Goal: Information Seeking & Learning: Learn about a topic

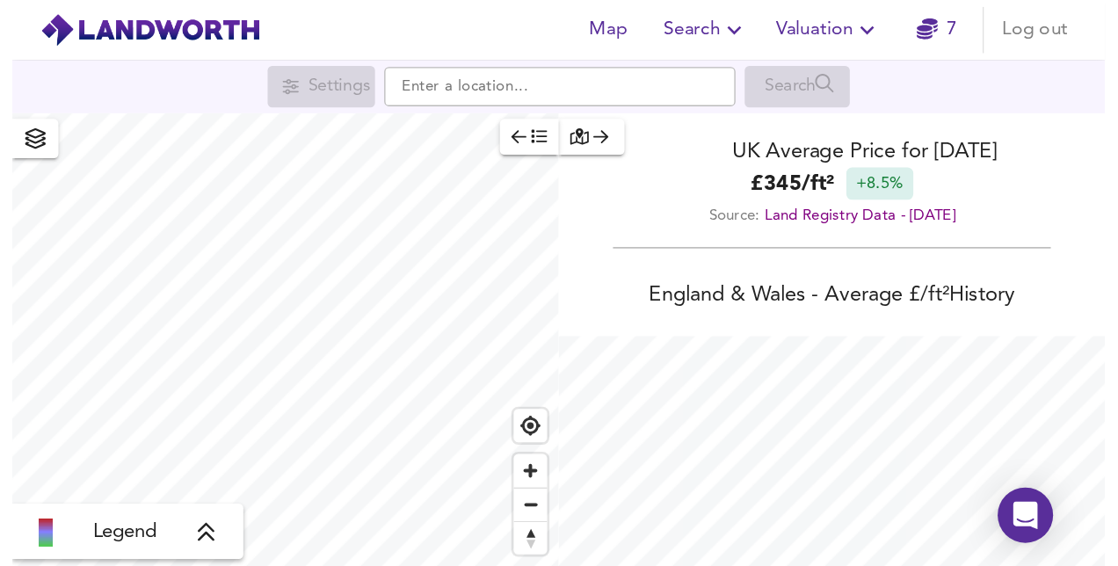
scroll to position [566, 1118]
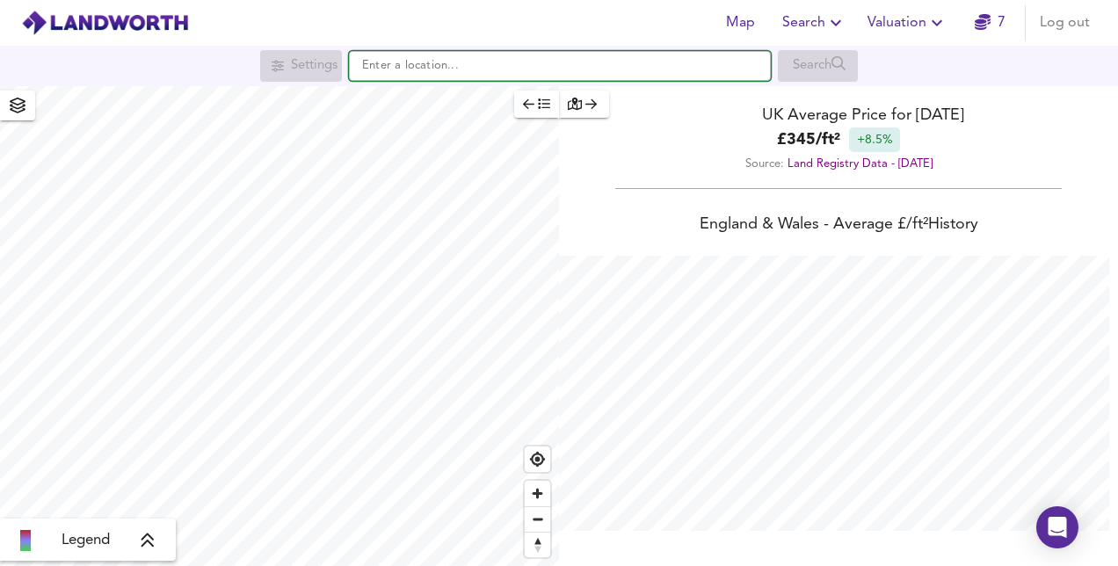
click at [386, 73] on input "text" at bounding box center [560, 66] width 422 height 30
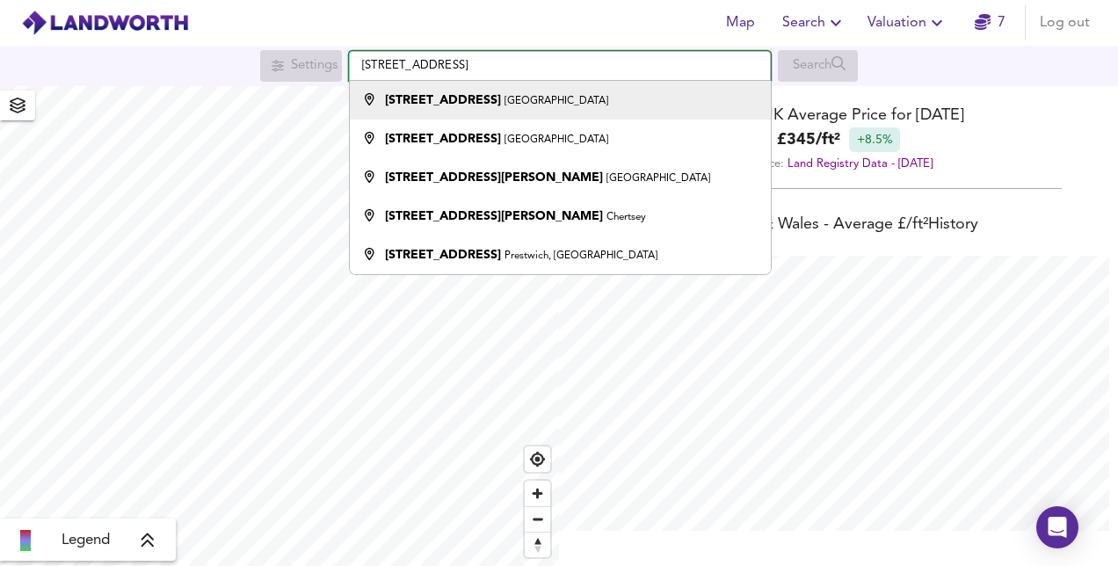
type input "[STREET_ADDRESS]"
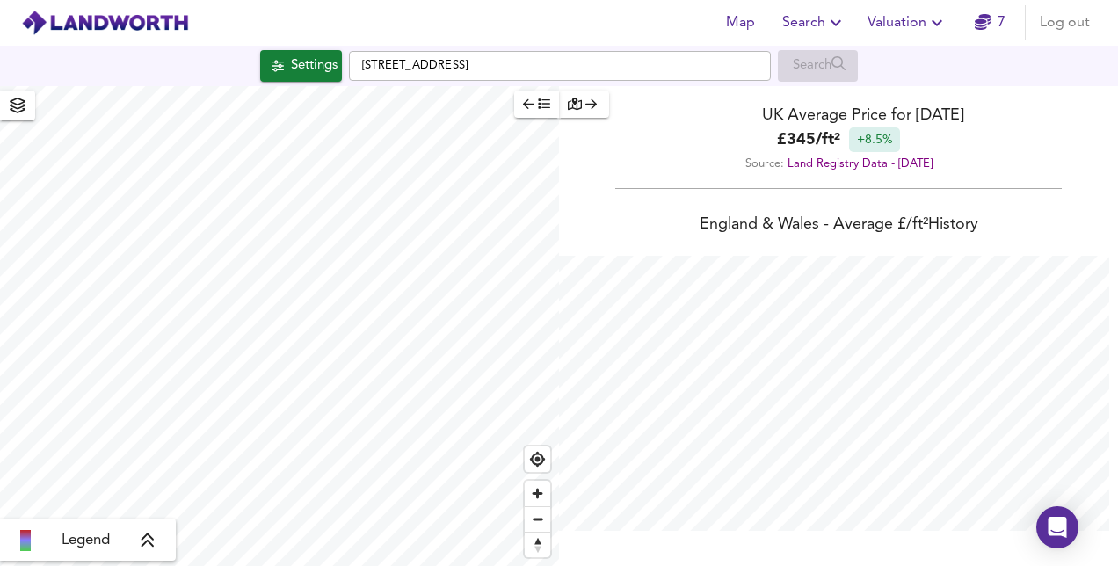
checkbox input "false"
checkbox input "true"
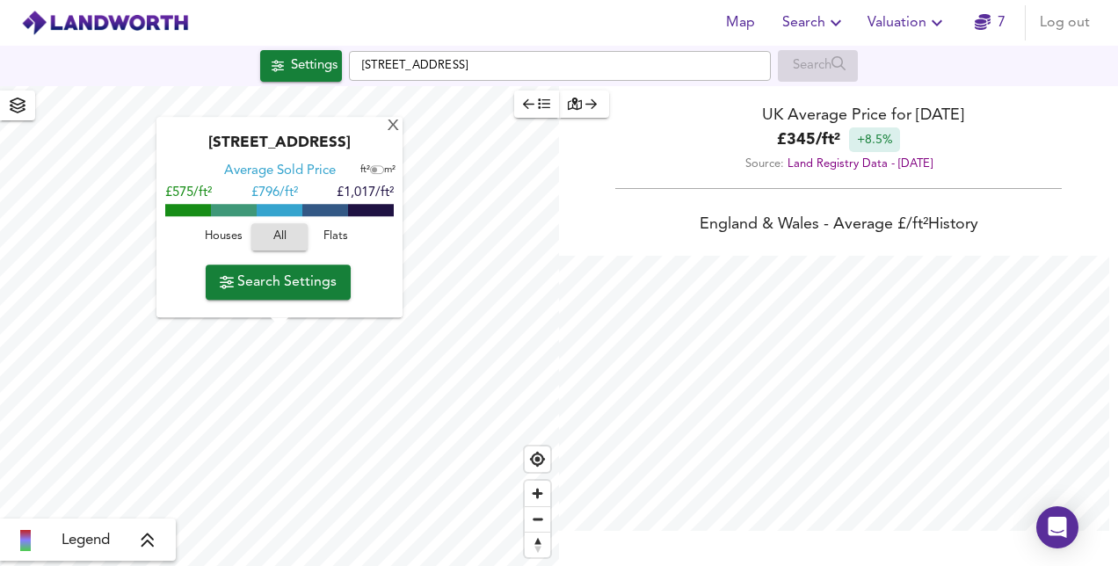
click at [592, 106] on icon "button" at bounding box center [590, 104] width 11 height 10
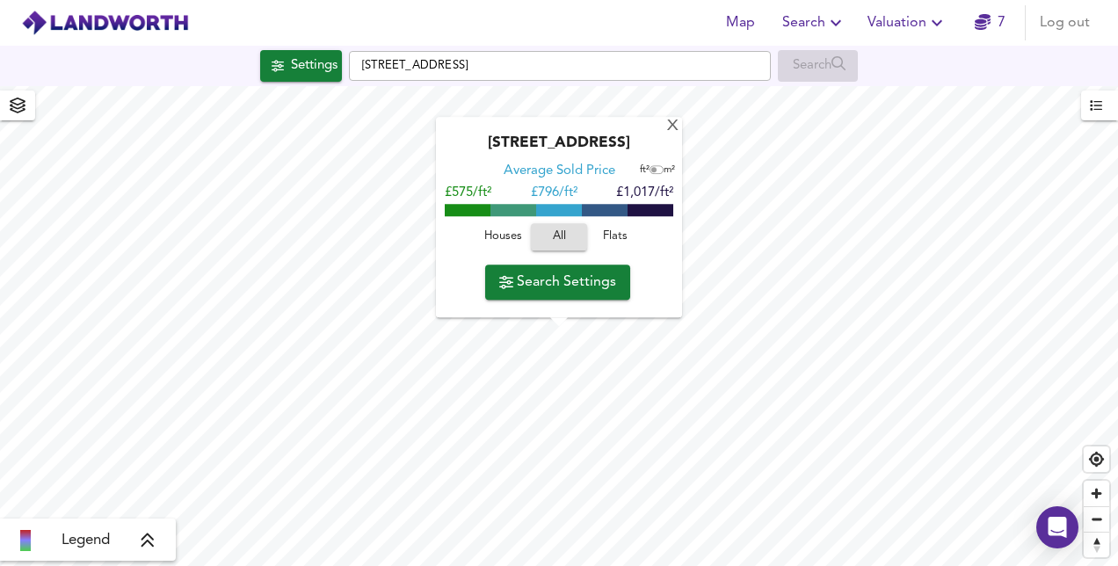
click at [553, 151] on div "[STREET_ADDRESS]" at bounding box center [559, 149] width 228 height 28
click at [566, 177] on div "Average Sold Price" at bounding box center [559, 172] width 112 height 18
click at [586, 281] on span "Search Settings" at bounding box center [557, 282] width 117 height 25
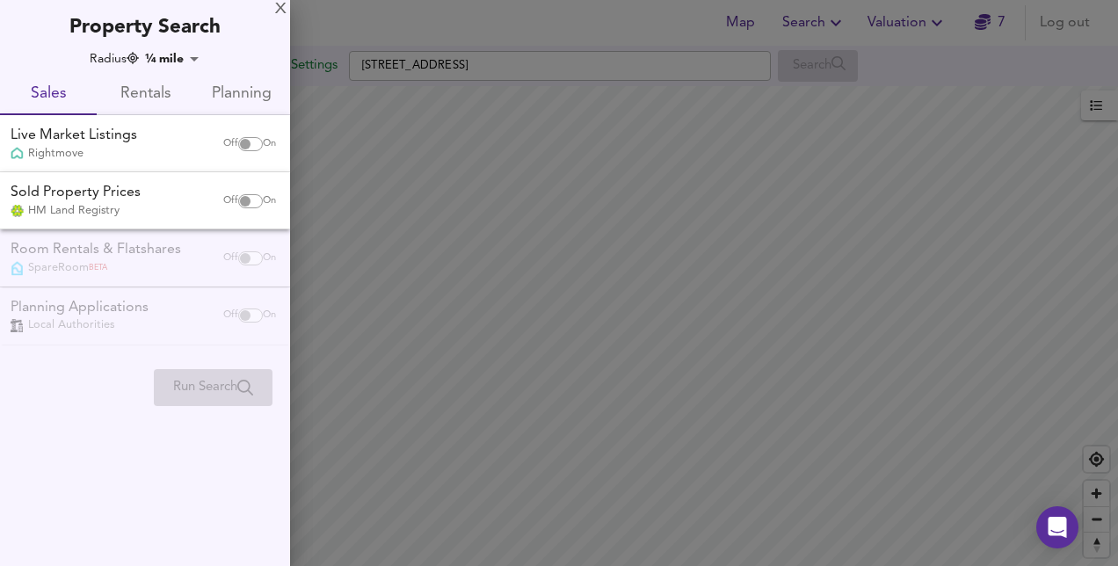
click at [245, 142] on input "checkbox" at bounding box center [245, 144] width 42 height 14
checkbox input "true"
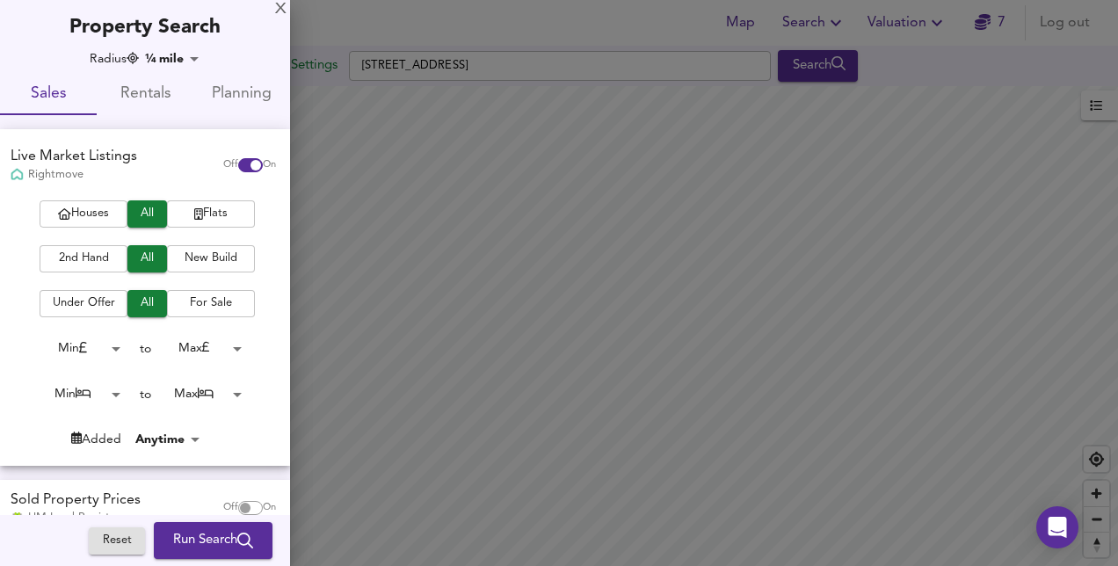
click at [98, 218] on span "Houses" at bounding box center [83, 214] width 70 height 20
click at [93, 253] on span "2nd Hand" at bounding box center [83, 259] width 70 height 20
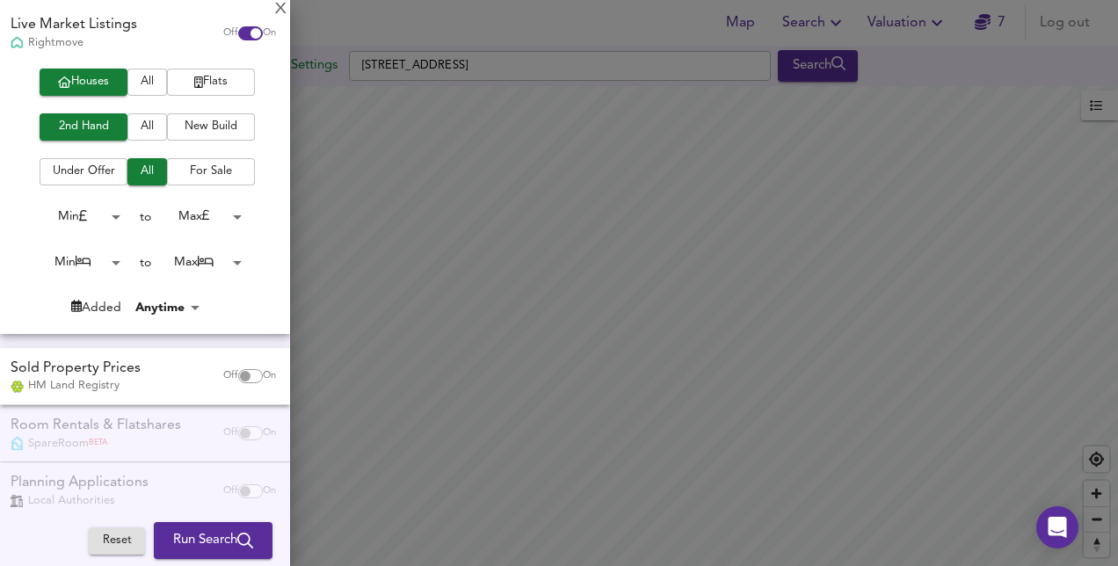
scroll to position [154, 0]
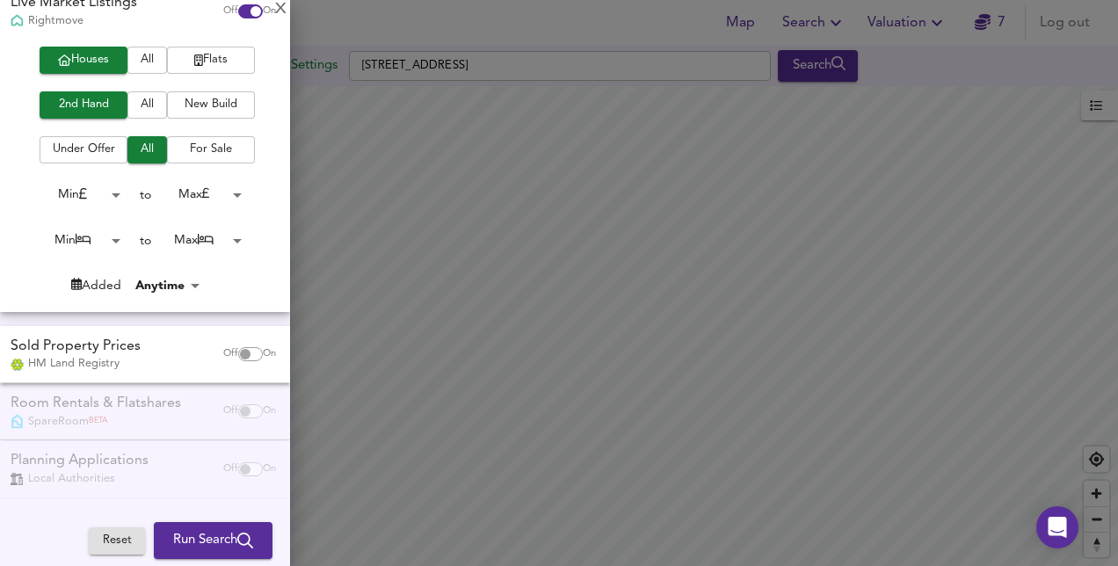
click at [238, 360] on input "checkbox" at bounding box center [245, 354] width 42 height 14
checkbox input "true"
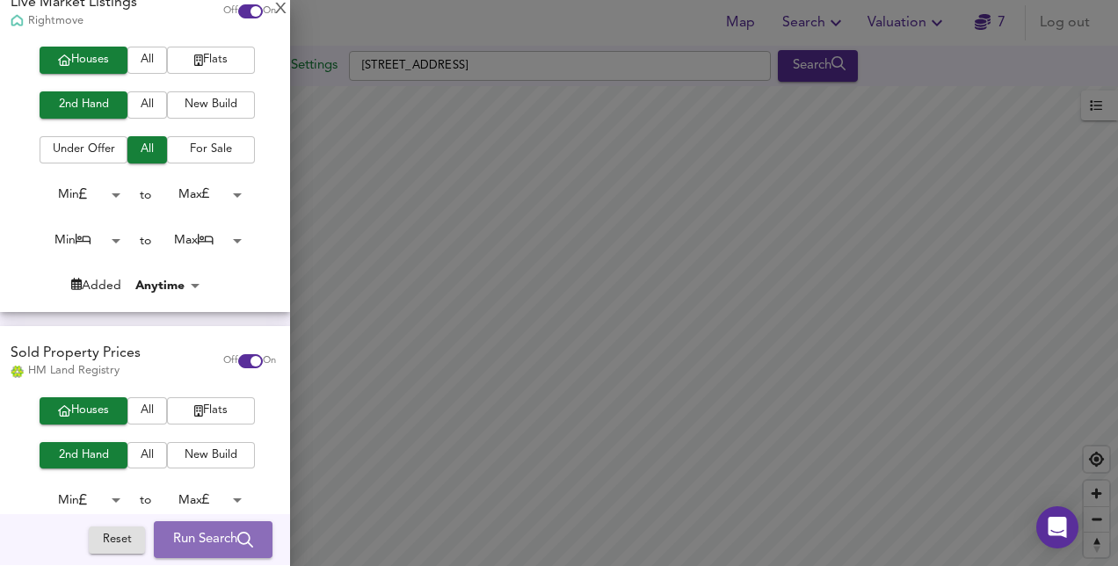
click at [202, 430] on span "Run Search" at bounding box center [213, 540] width 80 height 23
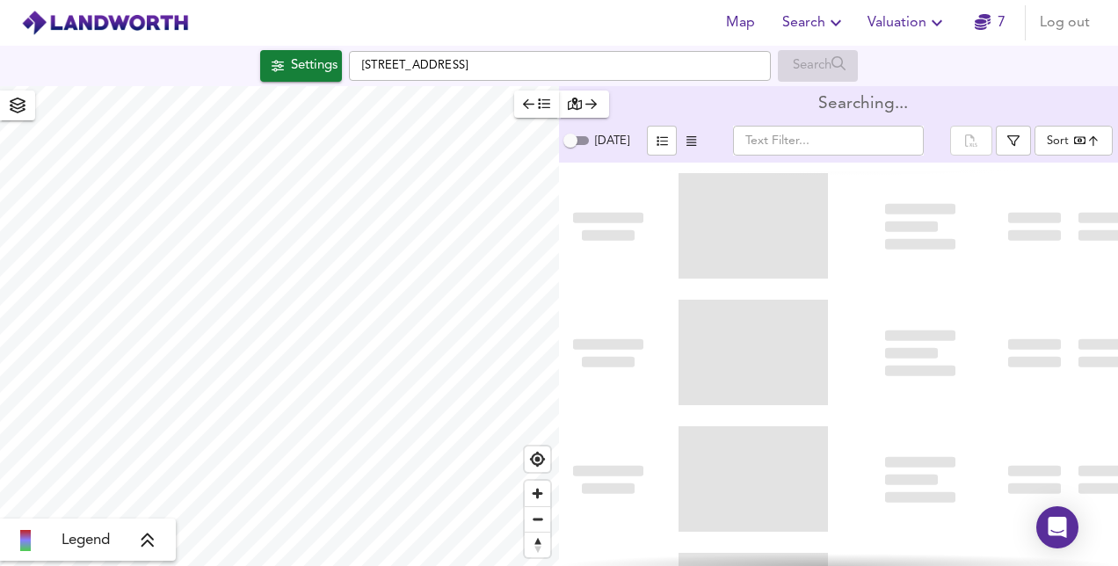
type input "bestdeal"
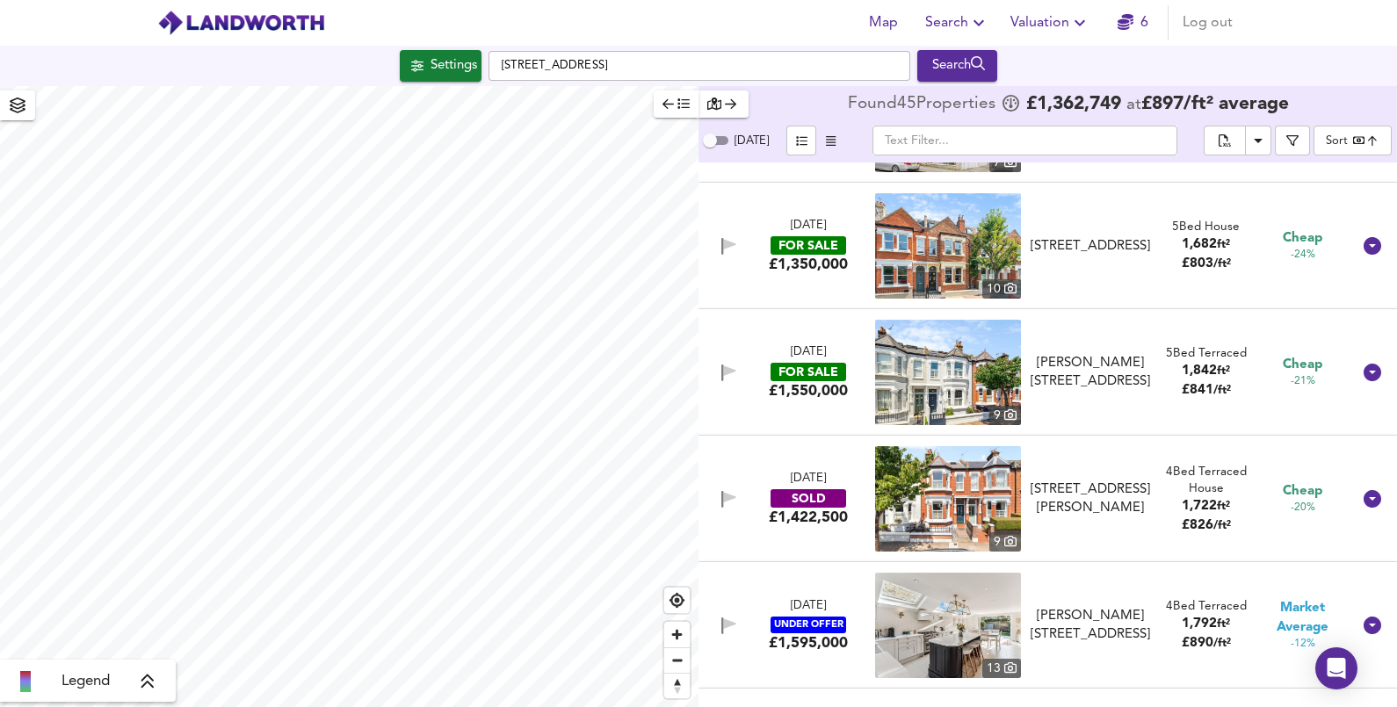
scroll to position [3302, 0]
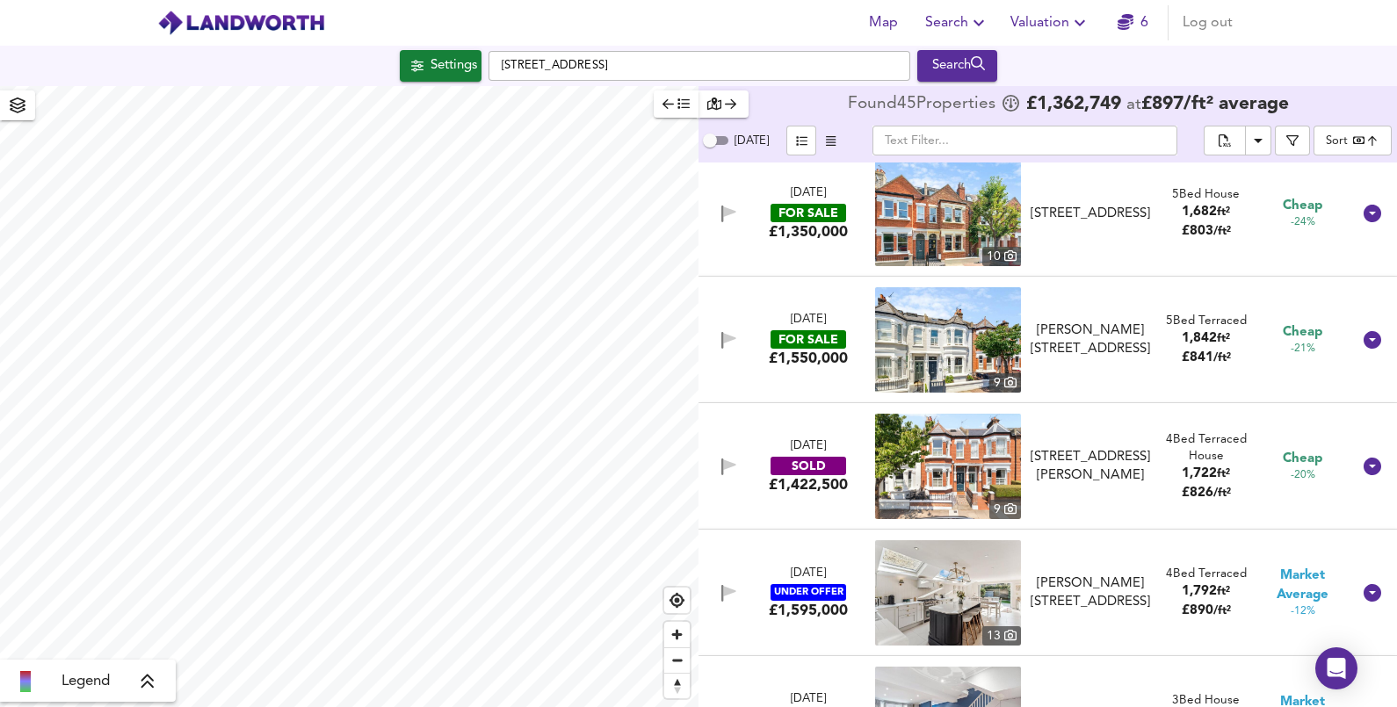
click at [690, 105] on button "button" at bounding box center [676, 104] width 45 height 27
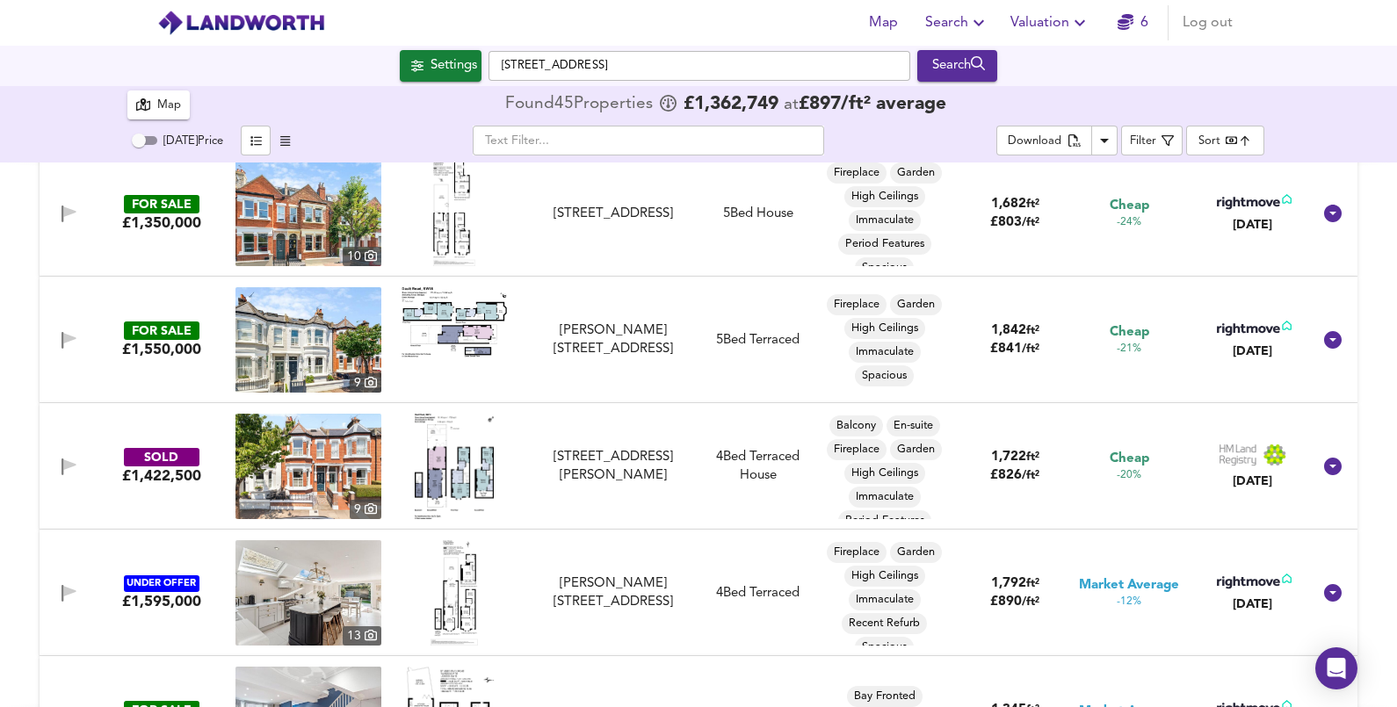
click at [349, 141] on div "​" at bounding box center [649, 141] width 696 height 30
click at [830, 130] on span "Filter" at bounding box center [1152, 141] width 44 height 22
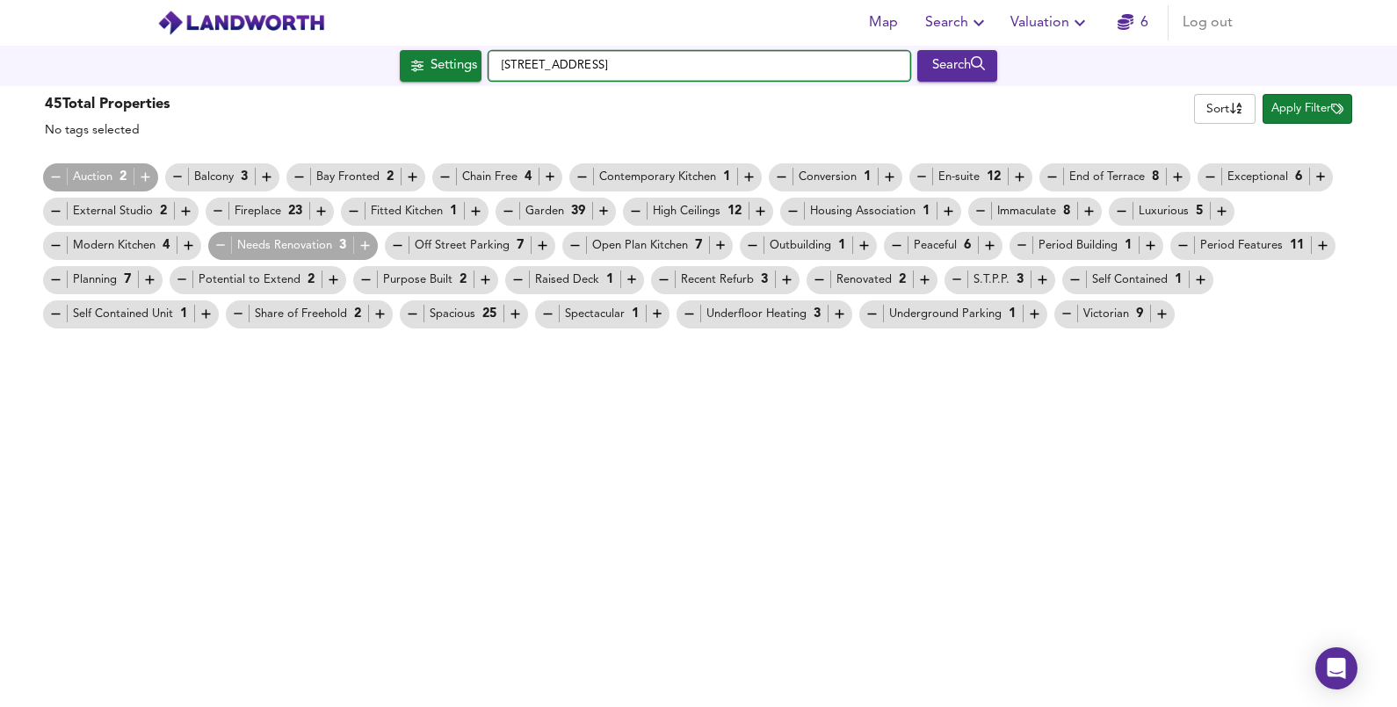
drag, startPoint x: 640, startPoint y: 76, endPoint x: 477, endPoint y: 80, distance: 162.6
click at [634, 77] on input "[STREET_ADDRESS]" at bounding box center [700, 66] width 422 height 30
click at [470, 80] on button "Settings" at bounding box center [441, 66] width 82 height 32
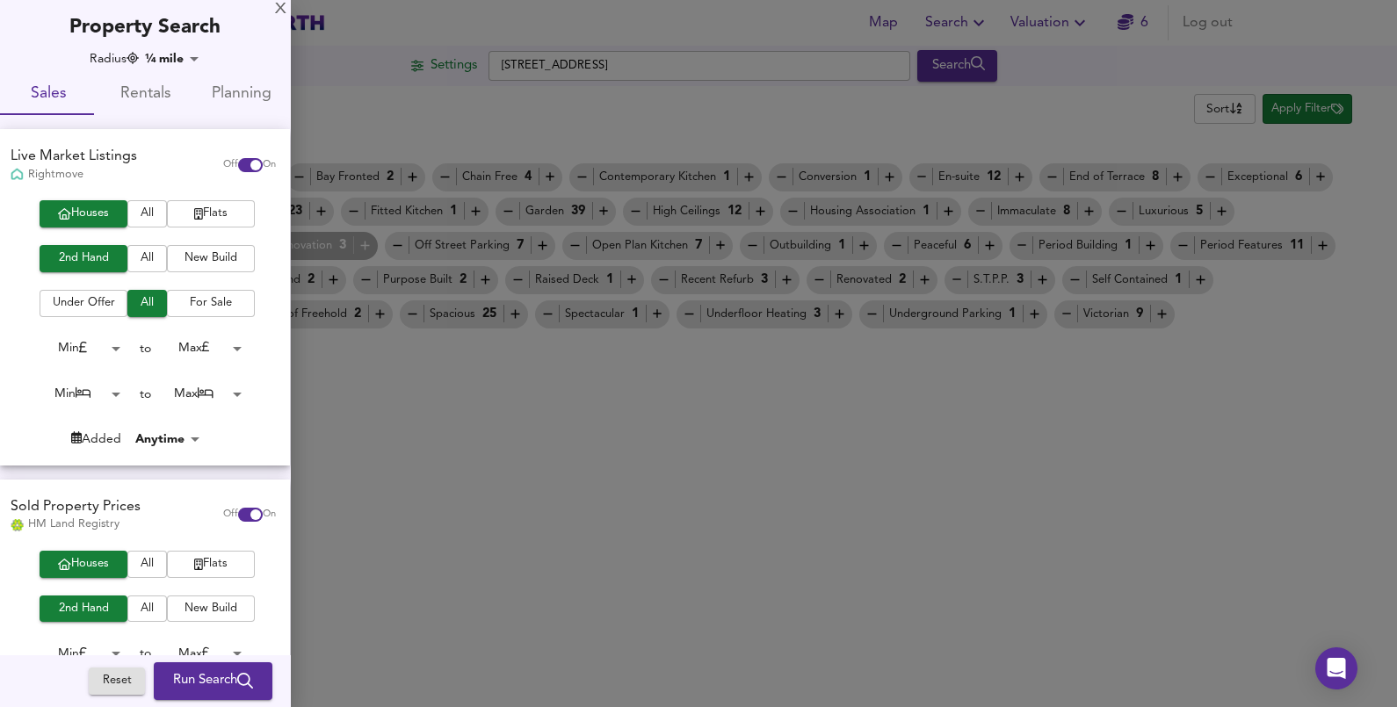
click at [106, 388] on body "Map Search Valuation 6 Log out Settings [STREET_ADDRESS] Search 45 Results Lege…" at bounding box center [698, 353] width 1397 height 707
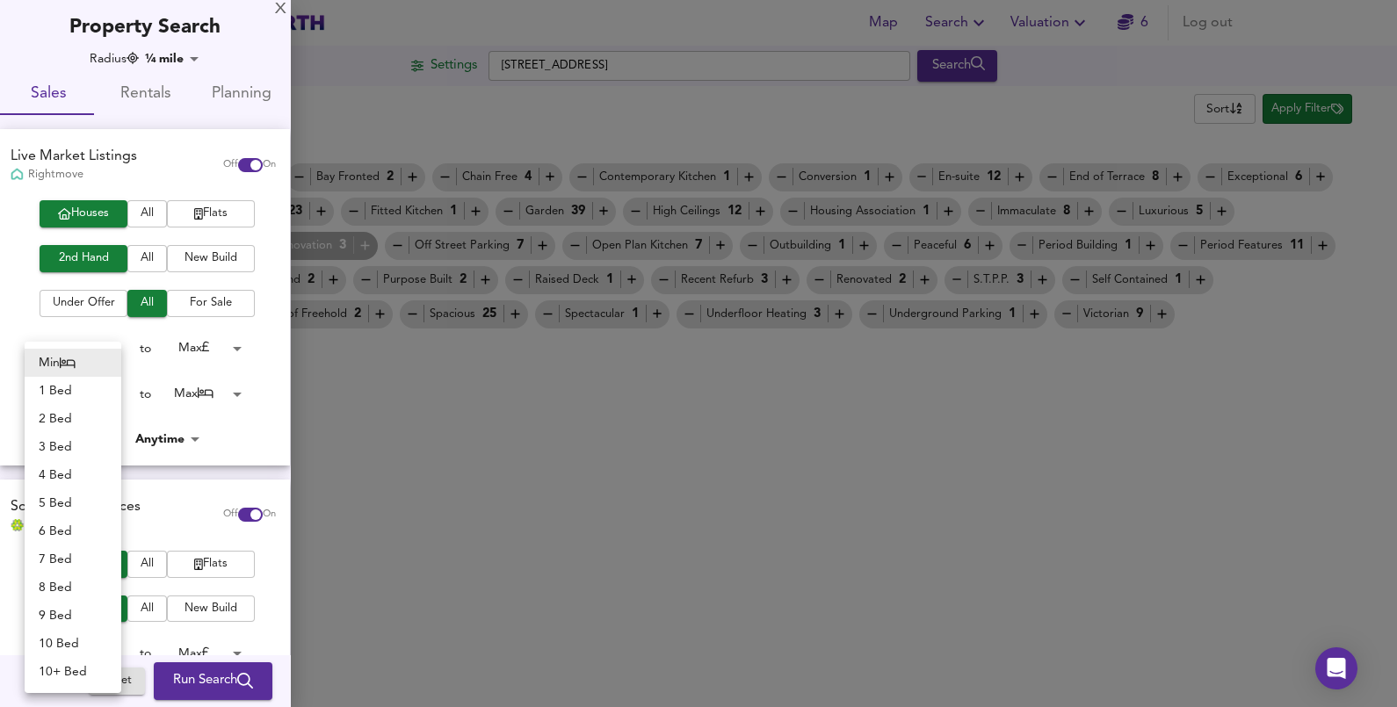
click at [230, 430] on div at bounding box center [698, 353] width 1397 height 707
click at [97, 390] on body "Map Search Valuation 6 Log out Settings [STREET_ADDRESS] Search 45 Results Lege…" at bounding box center [698, 353] width 1397 height 707
click at [75, 422] on li "2 Bed" at bounding box center [73, 419] width 97 height 28
type input "2"
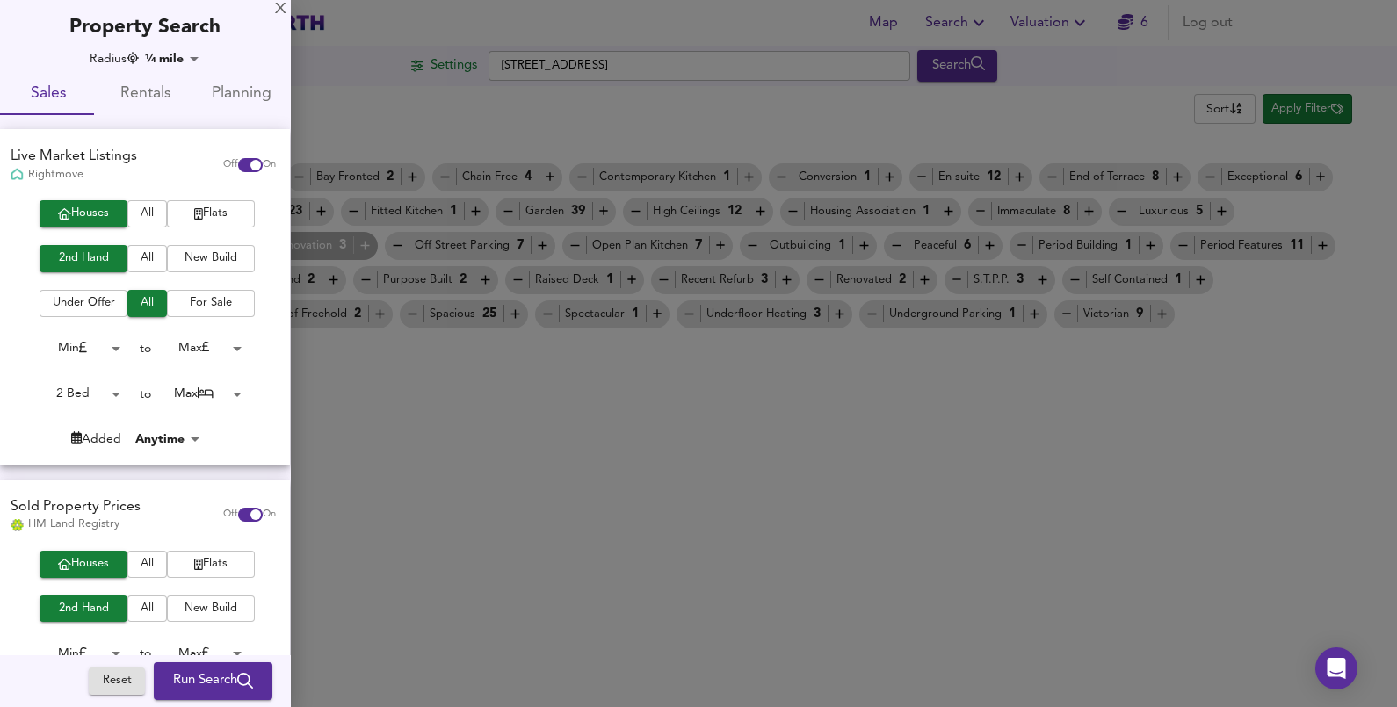
click at [241, 393] on body "Map Search Valuation 6 Log out Settings [STREET_ADDRESS] Search 45 Results Lege…" at bounding box center [698, 353] width 1397 height 707
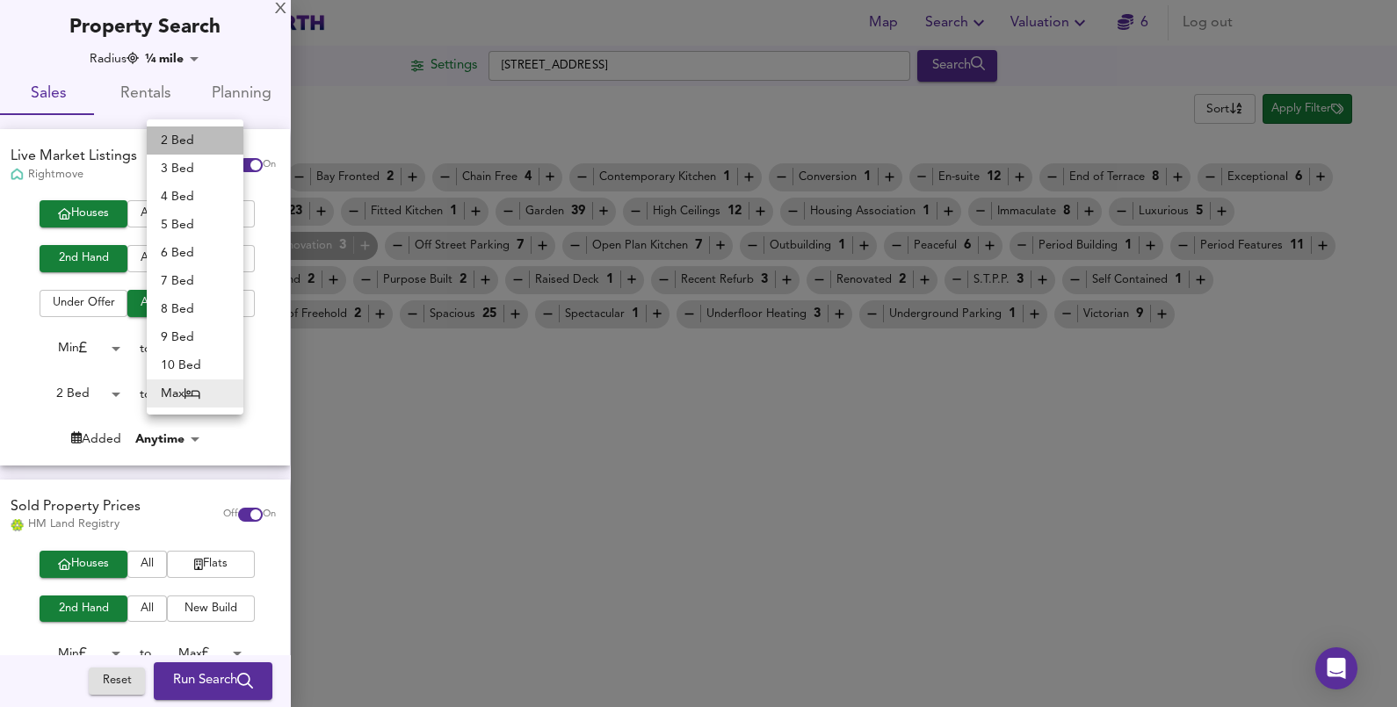
drag, startPoint x: 195, startPoint y: 143, endPoint x: 165, endPoint y: 168, distance: 38.7
click at [176, 141] on li "2 Bed" at bounding box center [195, 141] width 97 height 28
type input "2"
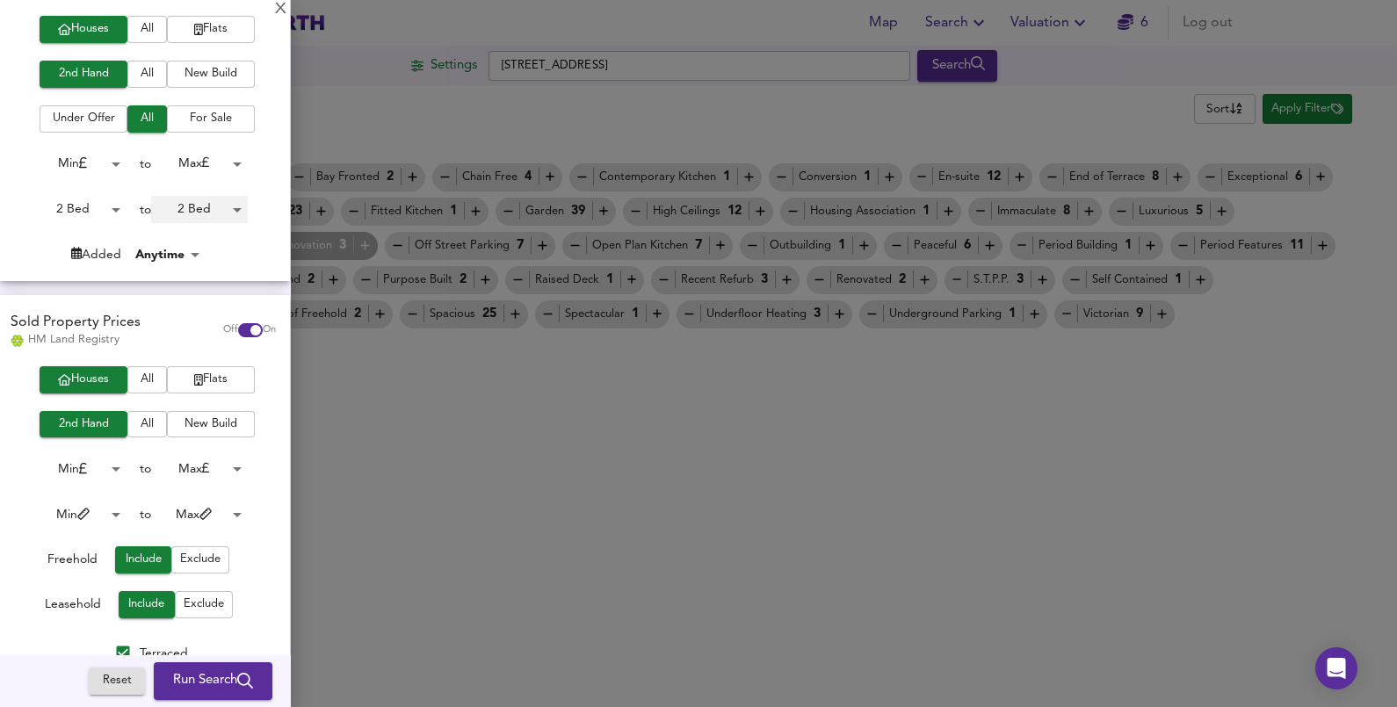
scroll to position [219, 0]
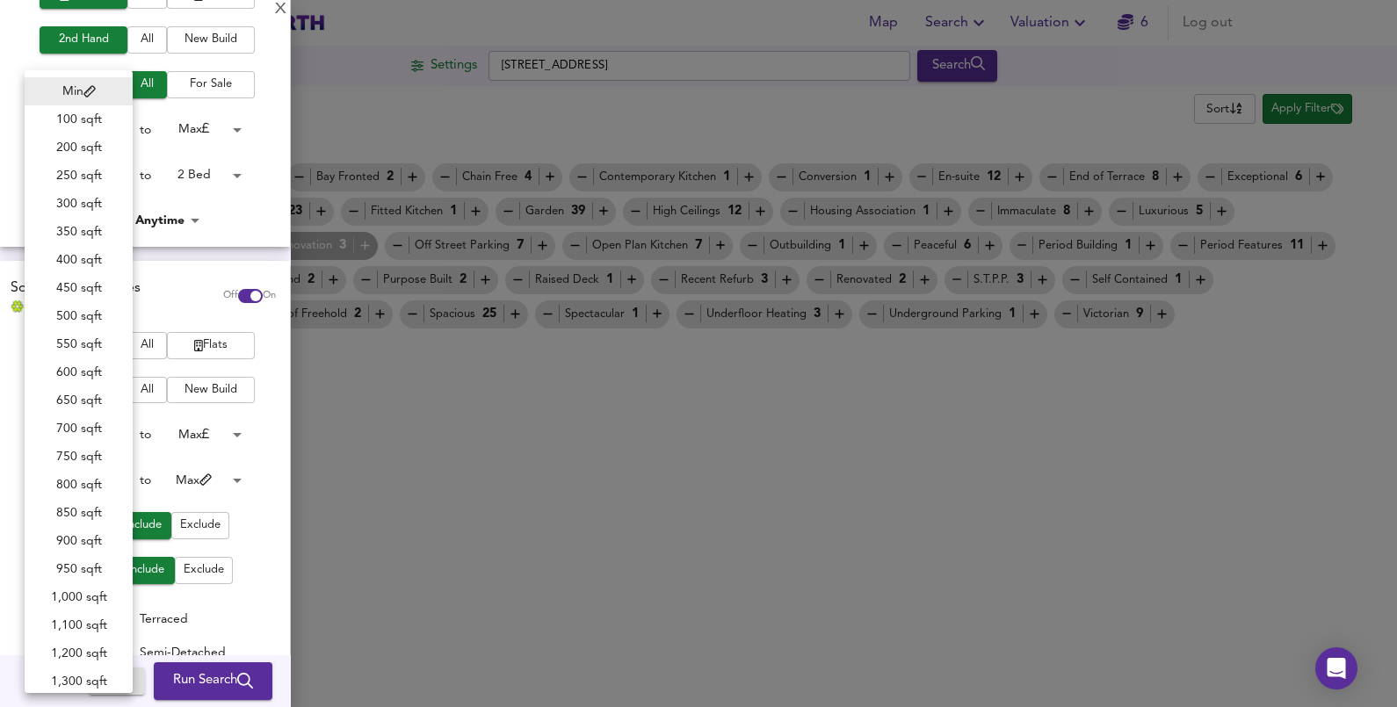
click at [82, 430] on body "Map Search Valuation 6 Log out Settings [STREET_ADDRESS] Search 45 Results Lege…" at bounding box center [698, 353] width 1397 height 707
click at [255, 430] on div at bounding box center [698, 353] width 1397 height 707
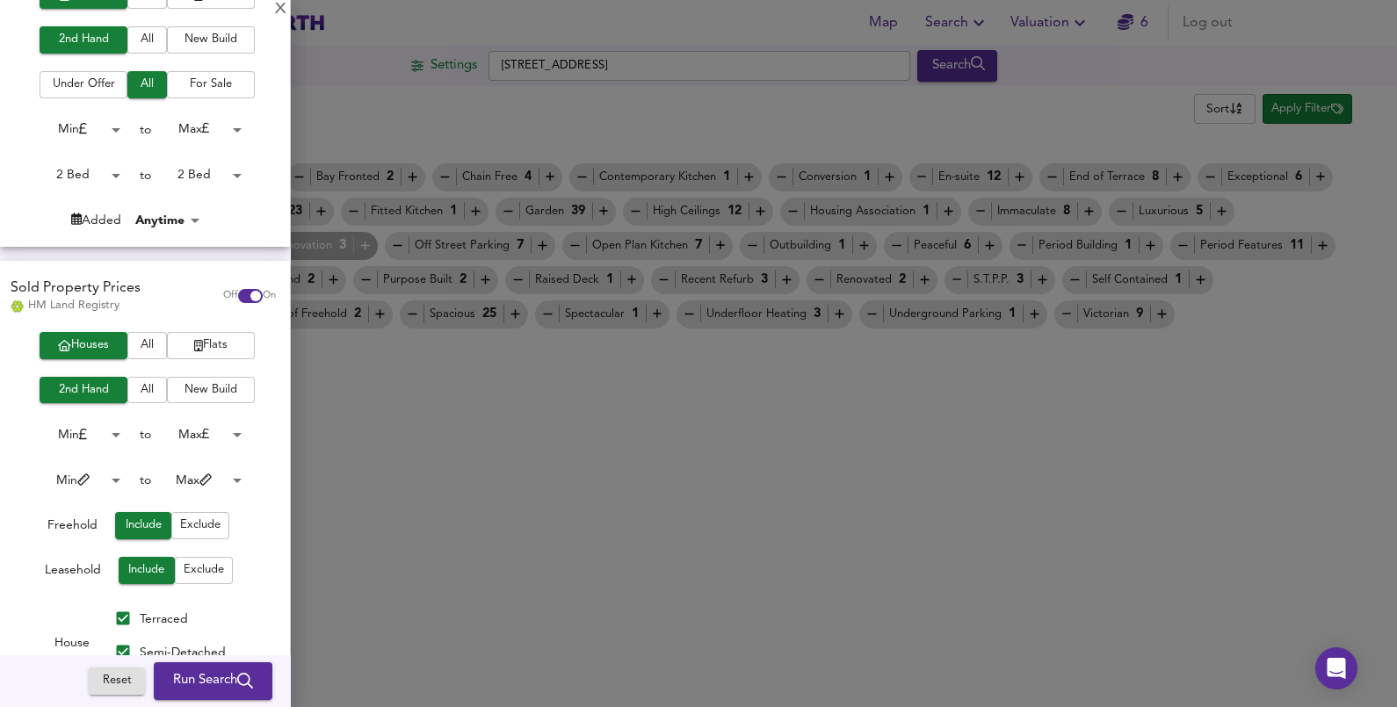
click at [202, 430] on span "Run Search" at bounding box center [213, 681] width 80 height 23
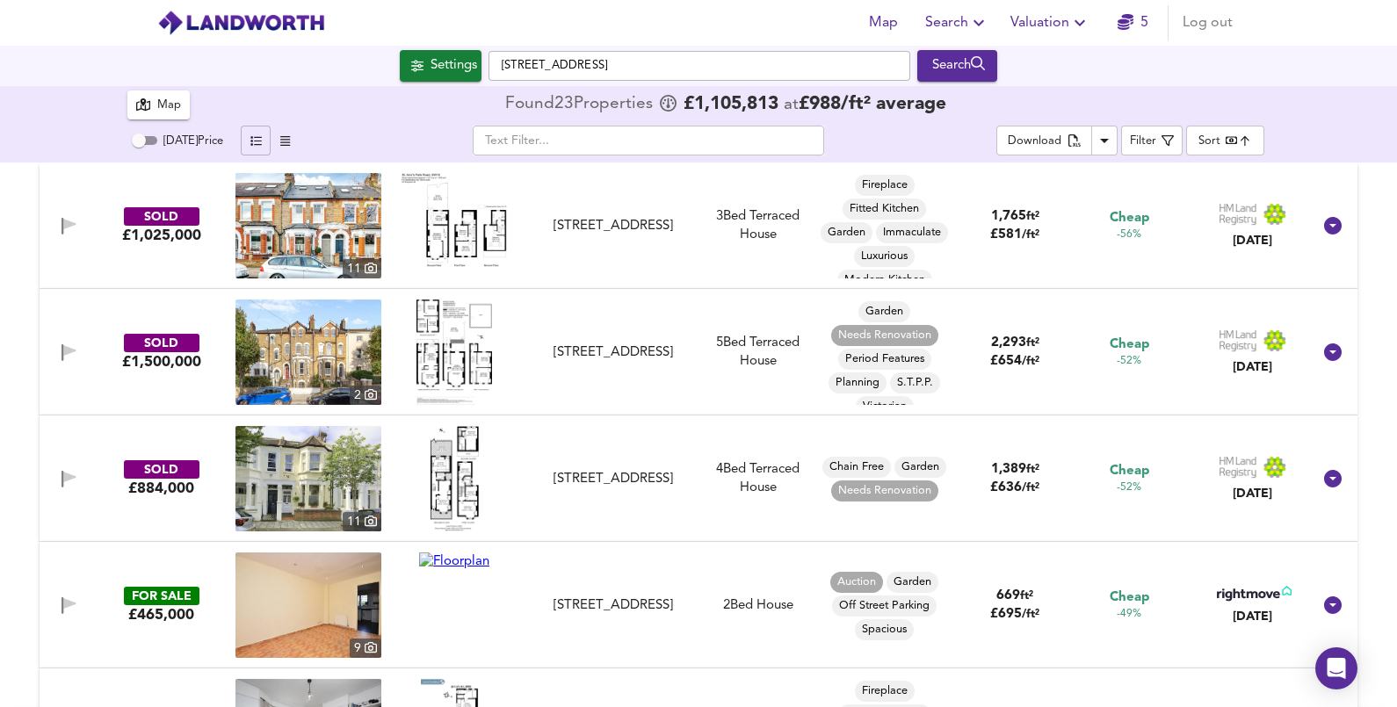
click at [262, 137] on button "button" at bounding box center [256, 141] width 30 height 30
click at [550, 141] on input "text" at bounding box center [648, 141] width 351 height 30
click at [387, 124] on div "[DATE] Price ​ Download Filter Sort bestdeal ​" at bounding box center [698, 143] width 1142 height 39
click at [89, 101] on div "Map Found 23 Propert ies £ 1,105,813 at £ 988 / ft² average [DATE] Price ​ Down…" at bounding box center [698, 124] width 1397 height 76
click at [830, 119] on div "Map Found 23 Propert ies £ 1,105,813 at £ 988 / ft² average [DATE] Price ​ Down…" at bounding box center [698, 124] width 1397 height 76
